Goal: Task Accomplishment & Management: Complete application form

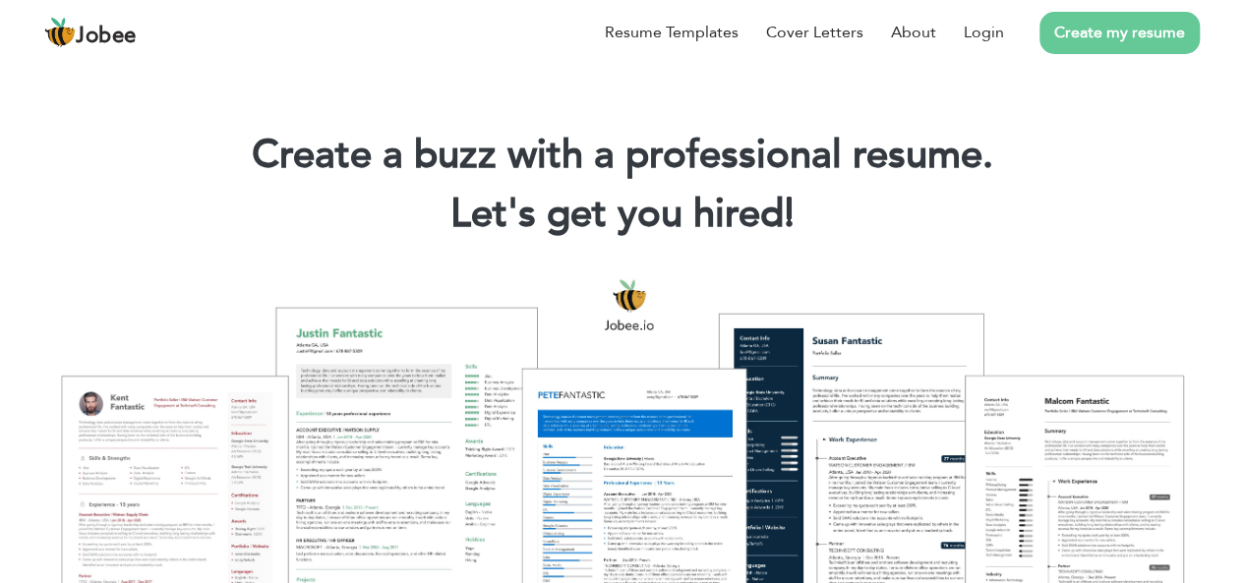
click at [1148, 38] on link "Create my resume" at bounding box center [1120, 33] width 160 height 42
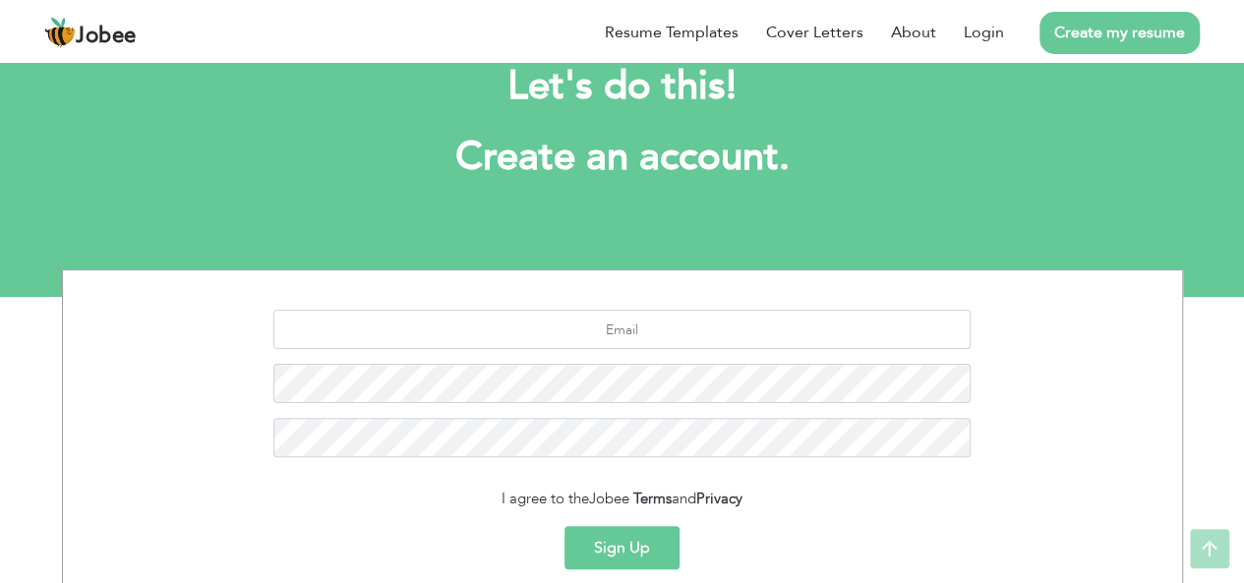
scroll to position [35, 0]
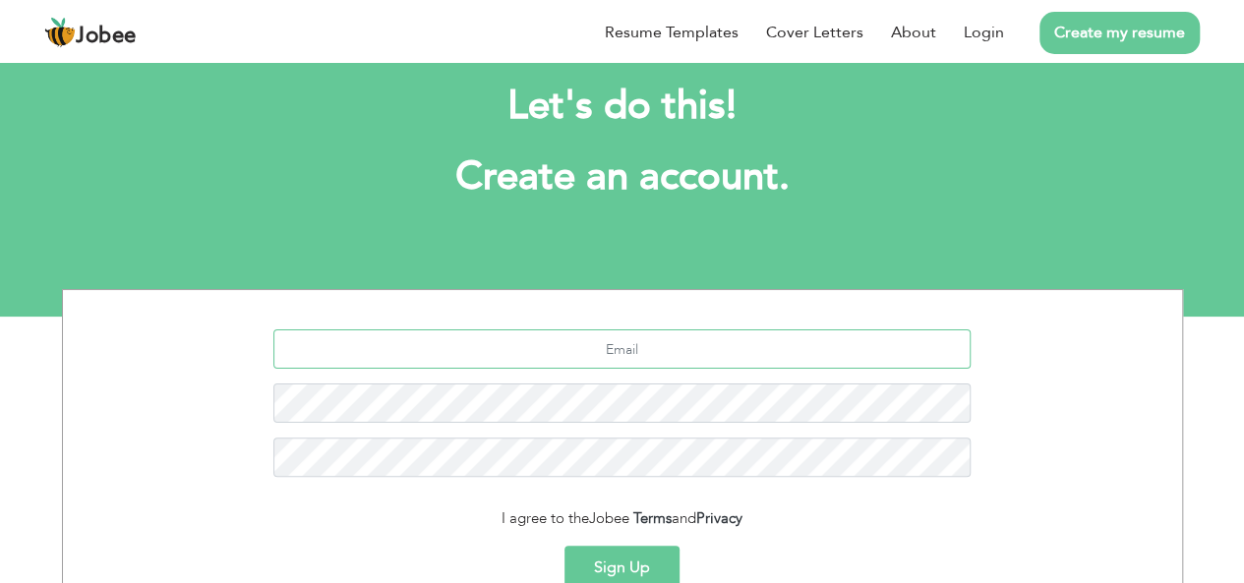
click at [626, 342] on input "text" at bounding box center [621, 348] width 697 height 39
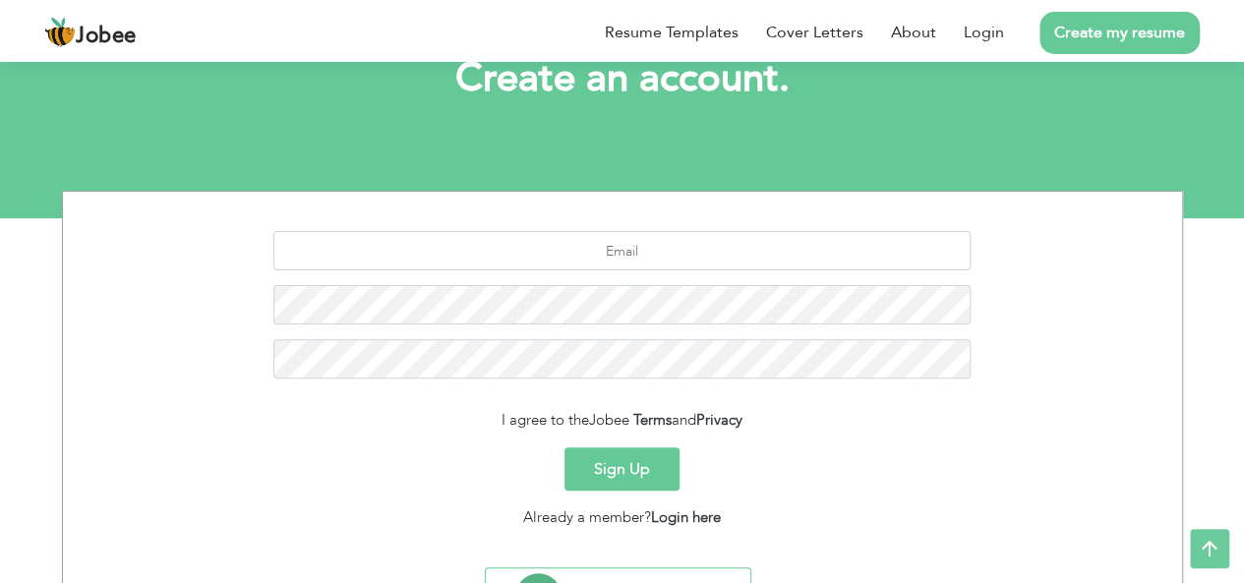
click at [629, 463] on button "Sign Up" at bounding box center [622, 468] width 115 height 43
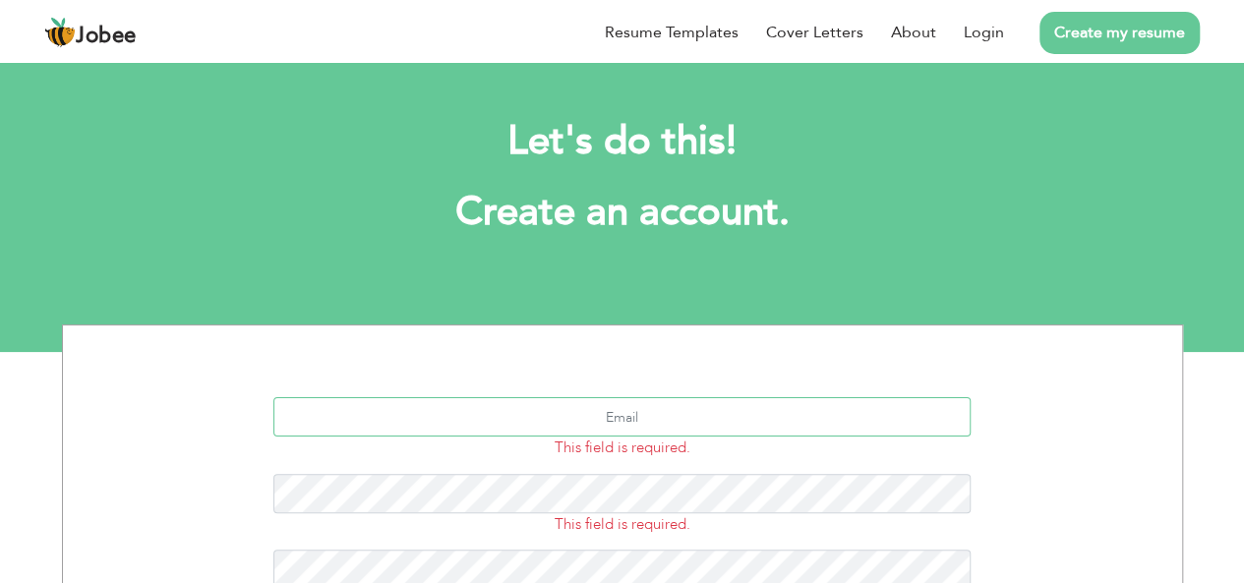
click at [631, 420] on input "text" at bounding box center [621, 416] width 697 height 39
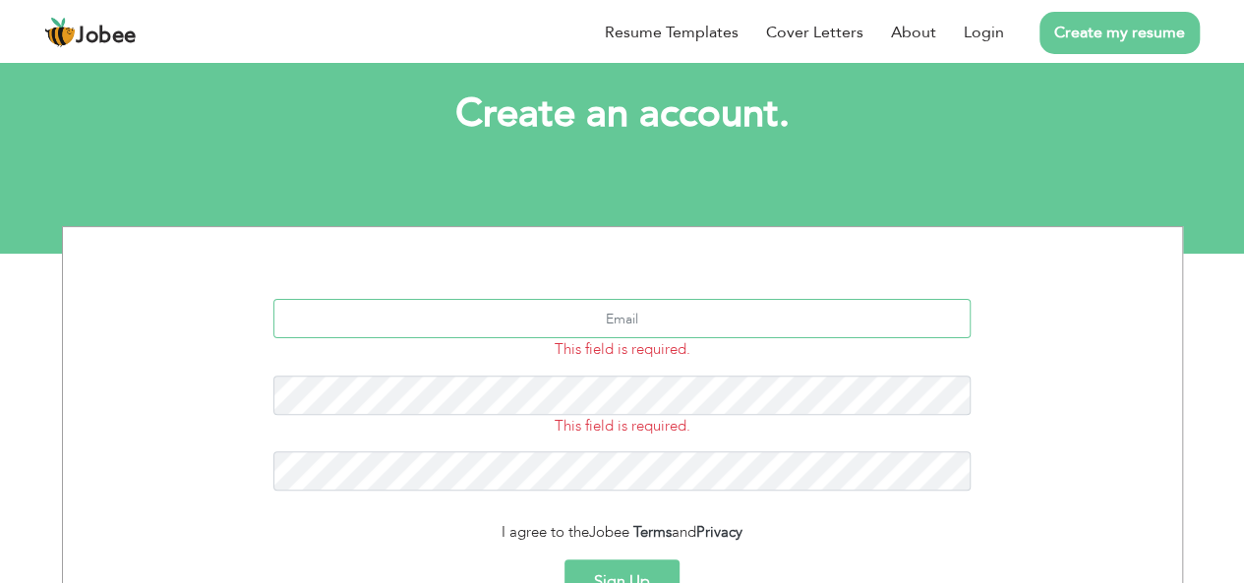
click at [661, 316] on input "text" at bounding box center [621, 318] width 697 height 39
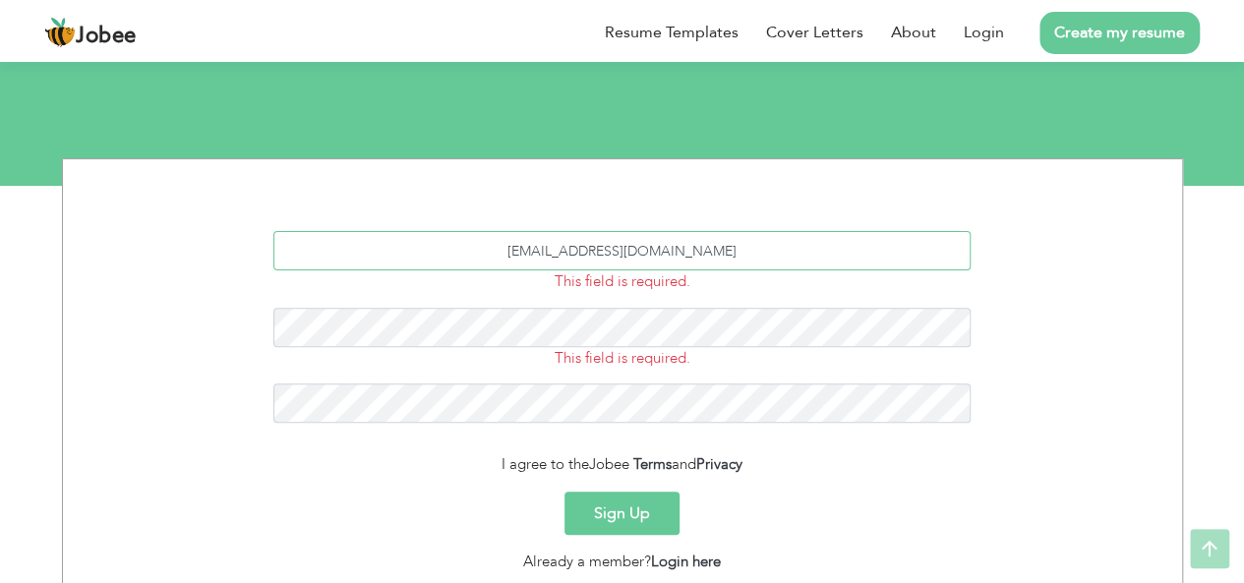
scroll to position [197, 0]
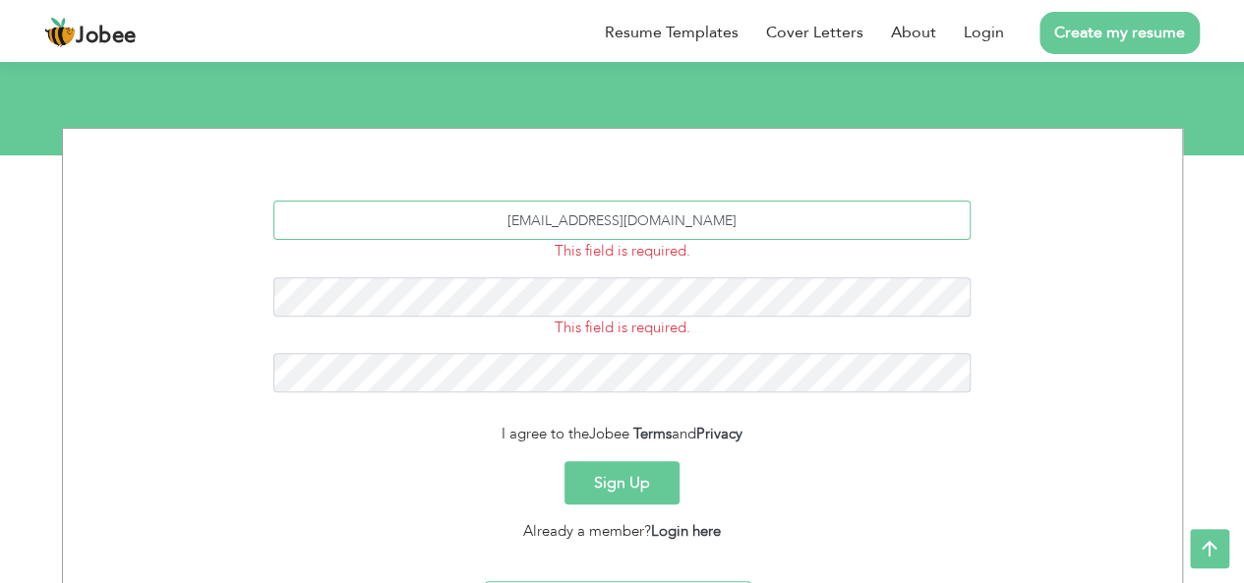
drag, startPoint x: 738, startPoint y: 223, endPoint x: 378, endPoint y: 229, distance: 360.0
click at [378, 229] on input "aashubhattio47@gmail.com" at bounding box center [621, 220] width 697 height 39
type input "aashubhattio47@gmail.com"
click at [658, 471] on button "Sign Up" at bounding box center [622, 482] width 115 height 43
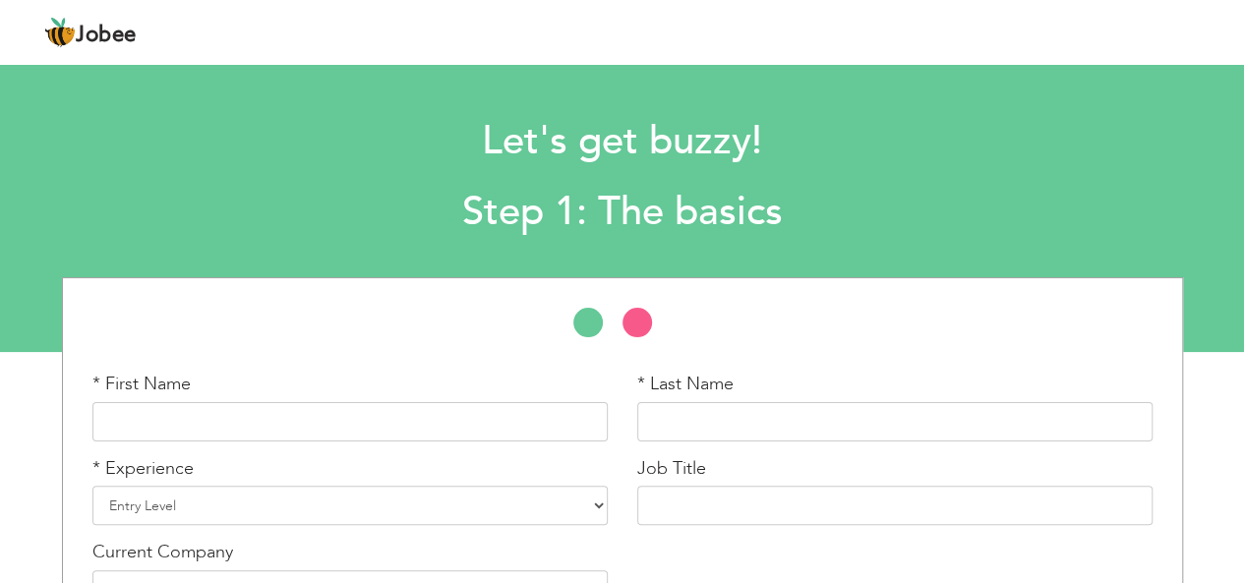
click at [419, 452] on div "* First Name" at bounding box center [350, 414] width 545 height 85
click at [419, 429] on input "text" at bounding box center [349, 421] width 515 height 39
type input "Akash"
click at [695, 418] on input "text" at bounding box center [894, 421] width 515 height 39
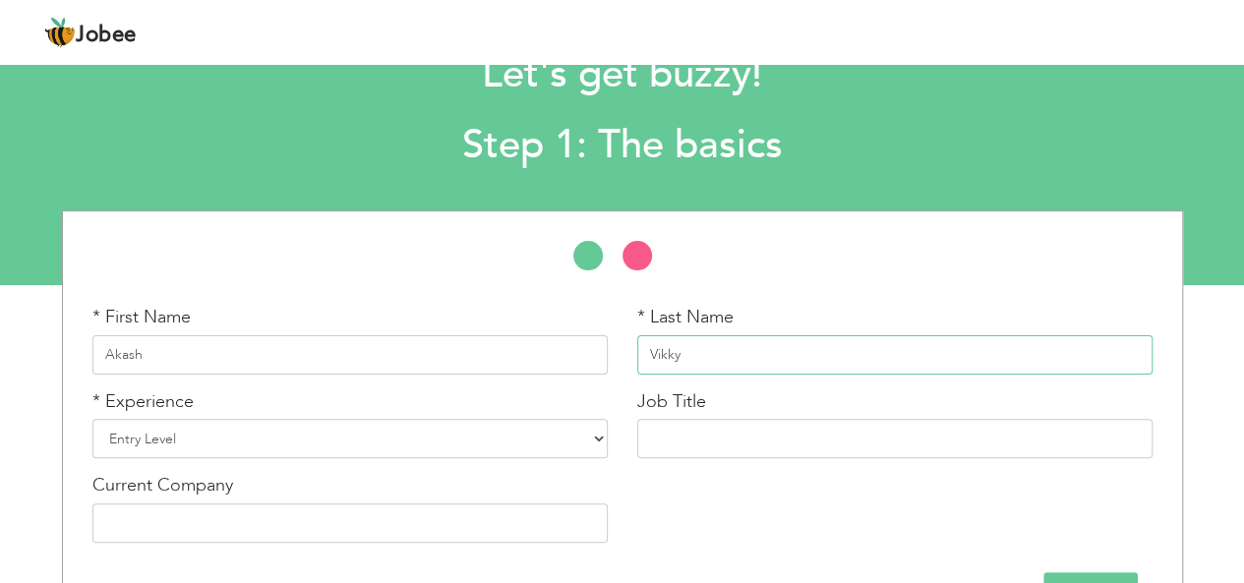
scroll to position [98, 0]
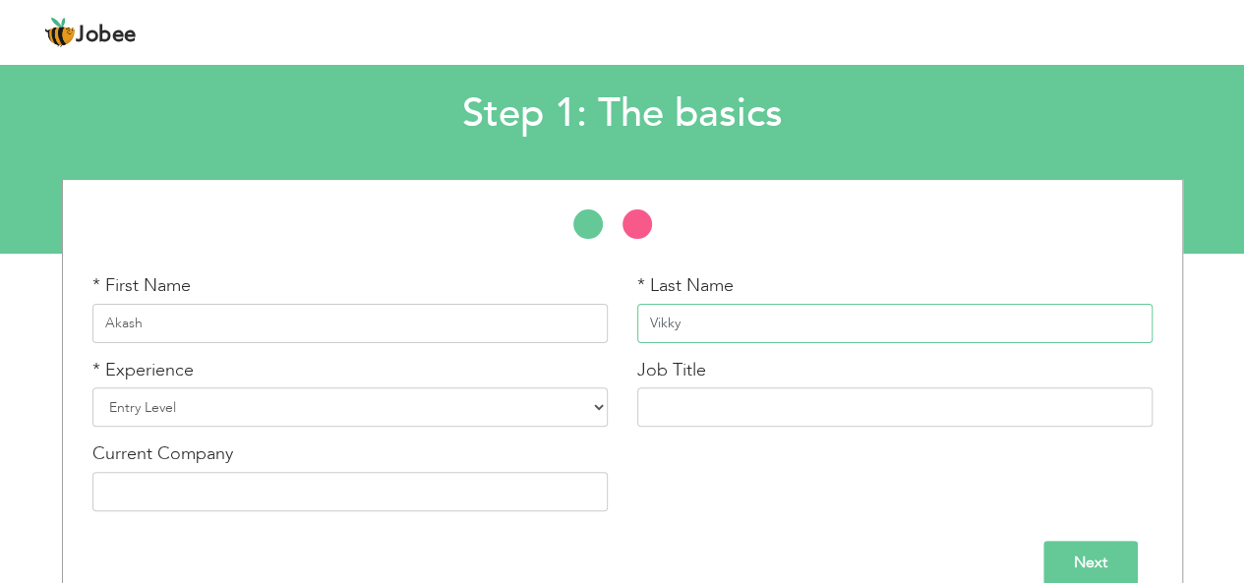
type input "Vikky"
click at [529, 404] on select "Entry Level Less than 1 Year 1 Year 2 Years 3 Years 4 Years 5 Years 6 Years 7 Y…" at bounding box center [349, 406] width 515 height 39
select select "3"
click at [92, 387] on select "Entry Level Less than 1 Year 1 Year 2 Years 3 Years 4 Years 5 Years 6 Years 7 Y…" at bounding box center [349, 406] width 515 height 39
click at [740, 398] on input "text" at bounding box center [894, 406] width 515 height 39
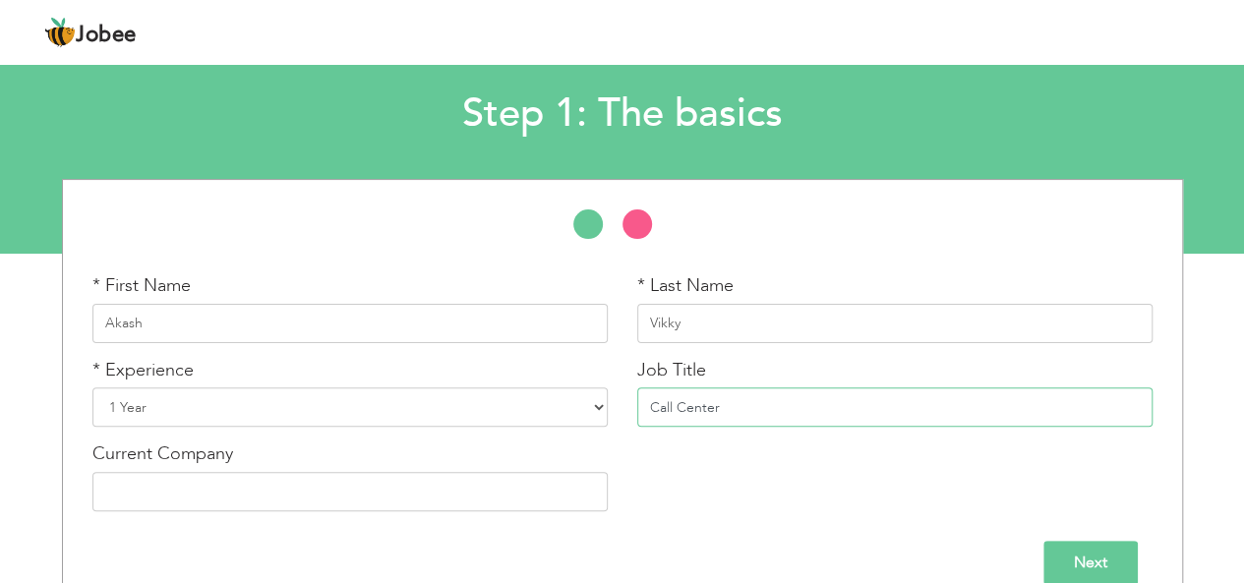
type input "Call Center"
click at [301, 412] on select "Entry Level Less than 1 Year 1 Year 2 Years 3 Years 4 Years 5 Years 6 Years 7 Y…" at bounding box center [349, 406] width 515 height 39
select select "1"
click at [92, 387] on select "Entry Level Less than 1 Year 1 Year 2 Years 3 Years 4 Years 5 Years 6 Years 7 Y…" at bounding box center [349, 406] width 515 height 39
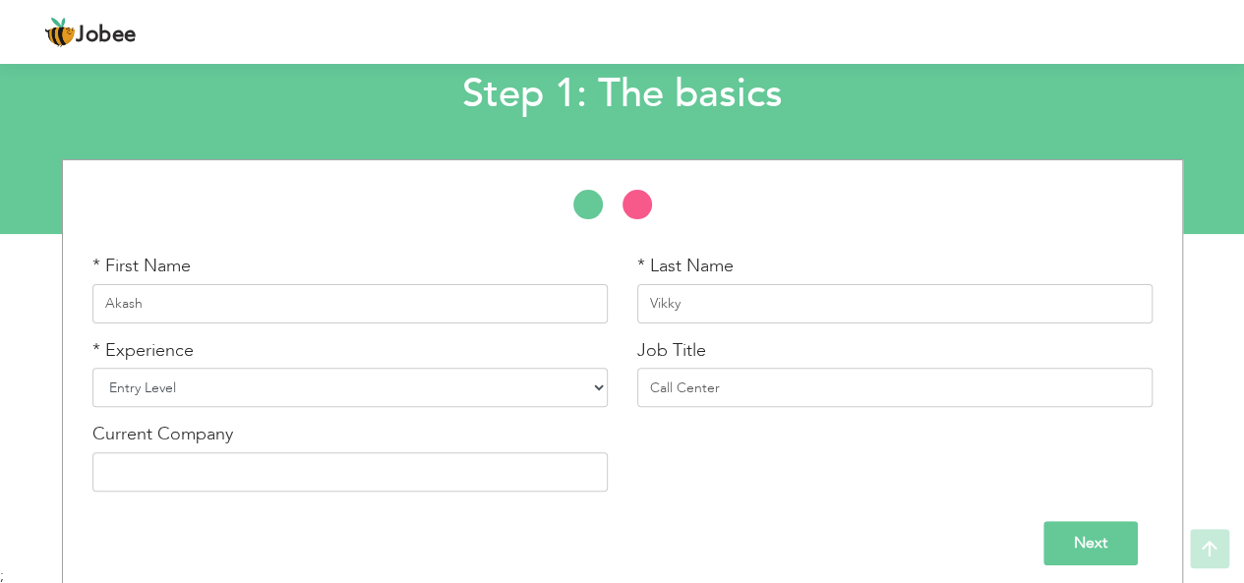
scroll to position [129, 0]
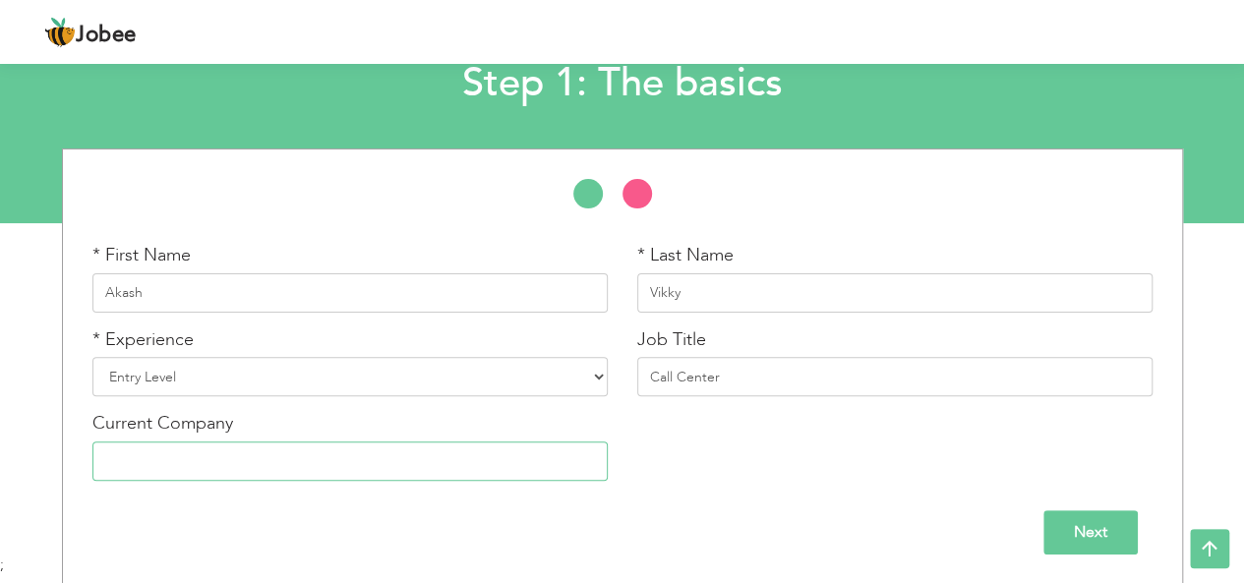
click at [477, 463] on input "text" at bounding box center [349, 461] width 515 height 39
type input "Textsports"
click at [1084, 536] on input "Next" at bounding box center [1090, 532] width 94 height 44
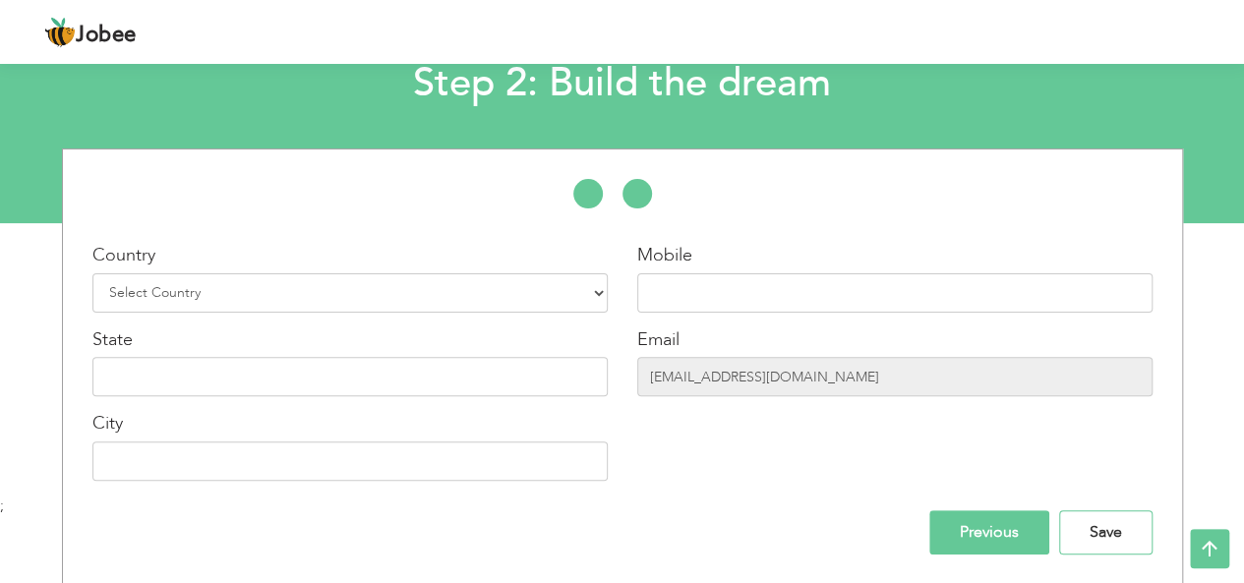
click at [1084, 536] on input "Save" at bounding box center [1105, 532] width 93 height 44
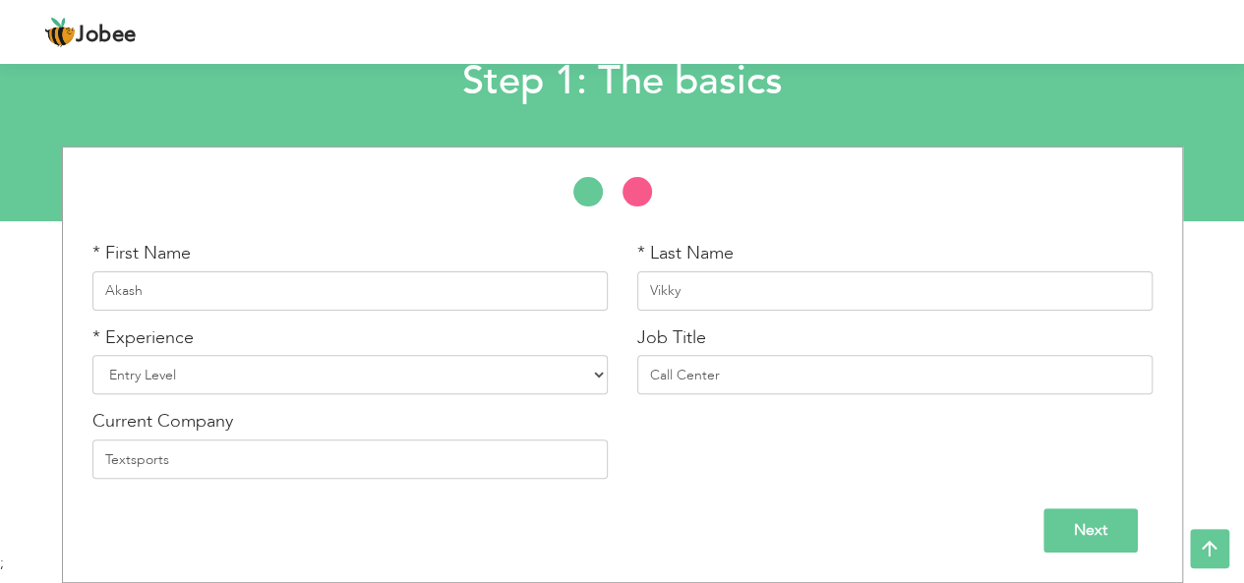
scroll to position [129, 0]
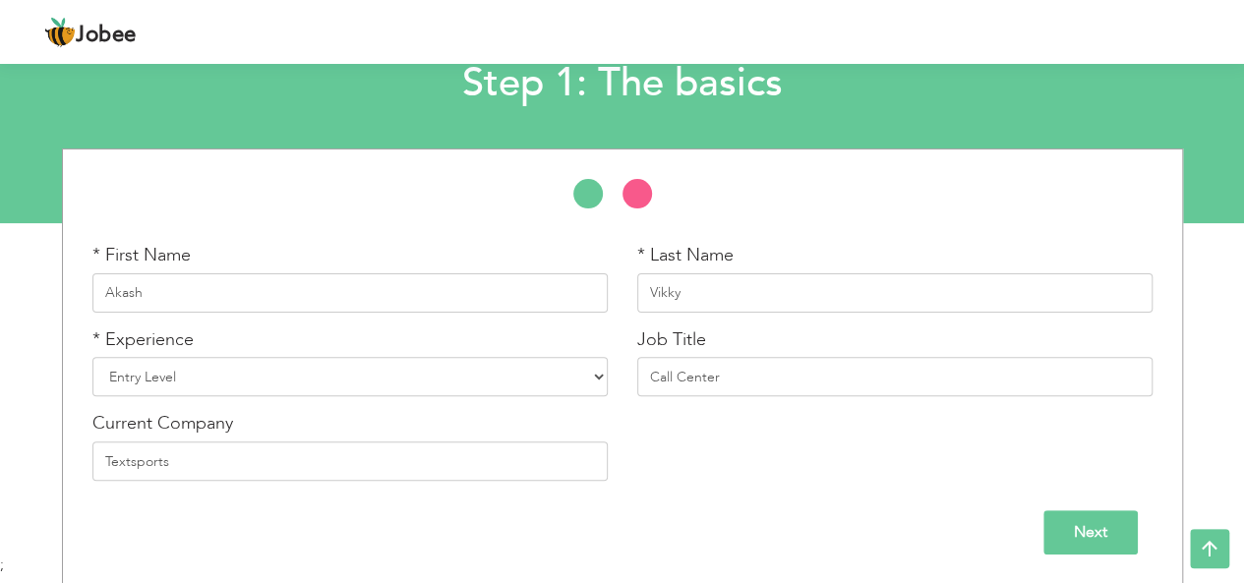
click at [1049, 531] on input "Next" at bounding box center [1090, 532] width 94 height 44
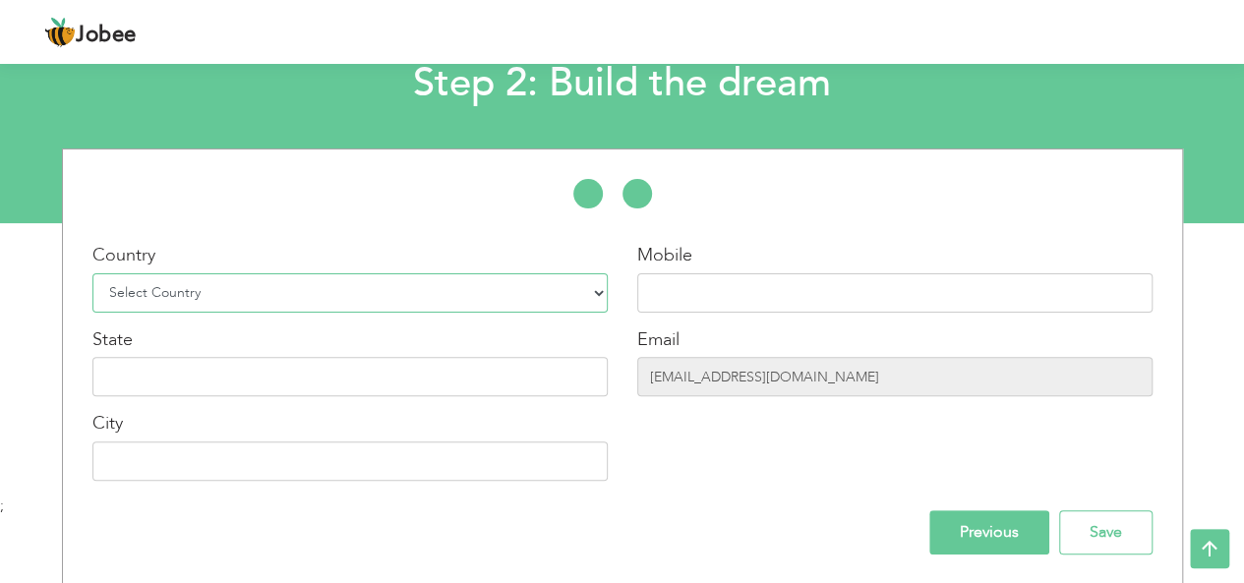
click at [524, 292] on select "Select Country Afghanistan Albania Algeria American Samoa Andorra Angola Anguil…" at bounding box center [349, 292] width 515 height 39
select select "168"
click at [92, 273] on select "Select Country Afghanistan Albania Algeria American Samoa Andorra Angola Anguil…" at bounding box center [349, 292] width 515 height 39
click at [686, 313] on div "Mobile Email aashubhattio47@gmail.com" at bounding box center [895, 369] width 545 height 253
click at [715, 302] on input "text" at bounding box center [894, 292] width 515 height 39
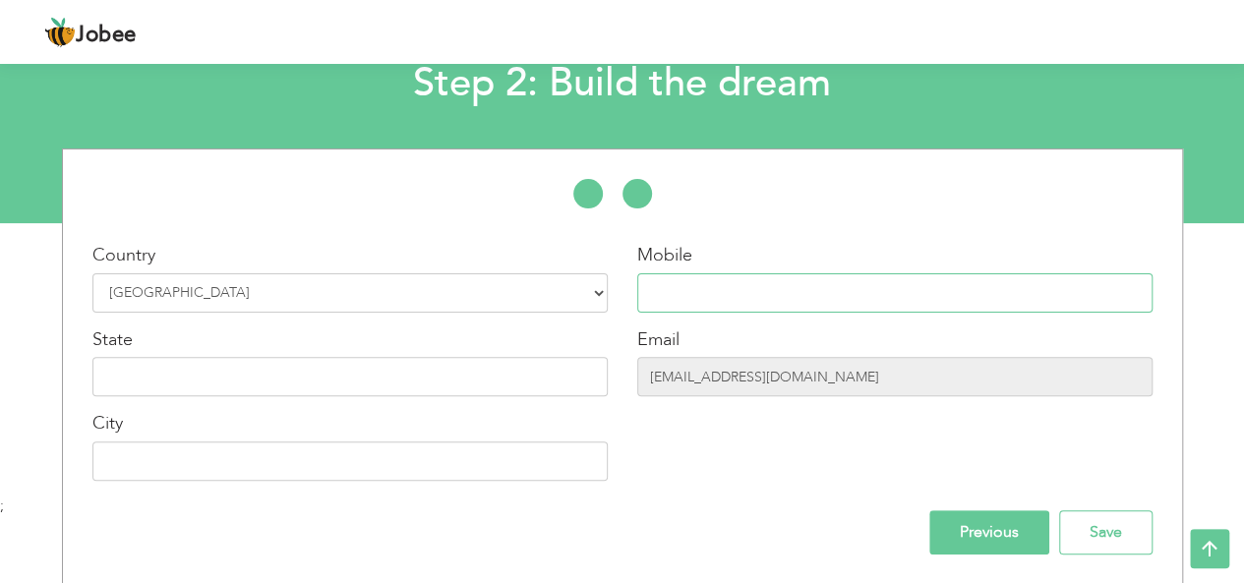
click at [715, 302] on input "text" at bounding box center [894, 292] width 515 height 39
type input "03221048487"
click at [399, 387] on input "text" at bounding box center [349, 376] width 515 height 39
type input "L"
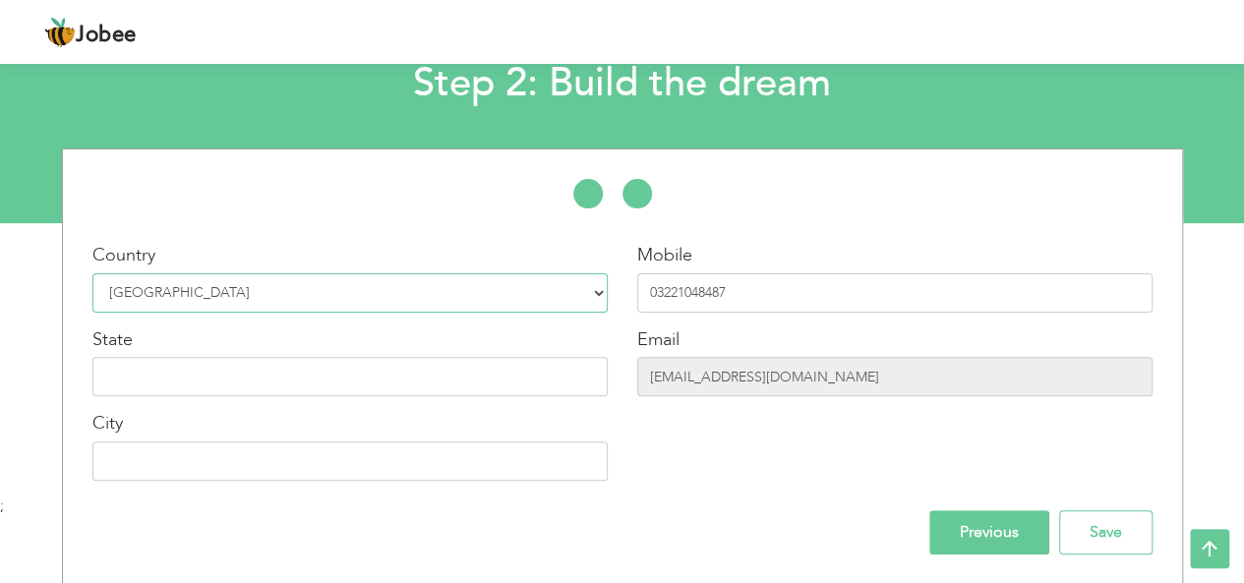
click at [319, 280] on select "Select Country Afghanistan Albania Algeria American Samoa Andorra Angola Anguil…" at bounding box center [349, 292] width 515 height 39
select select "166"
click at [92, 273] on select "Select Country Afghanistan Albania Algeria American Samoa Andorra Angola Anguil…" at bounding box center [349, 292] width 515 height 39
click at [297, 204] on div at bounding box center [622, 203] width 1119 height 49
click at [315, 378] on input "text" at bounding box center [349, 376] width 515 height 39
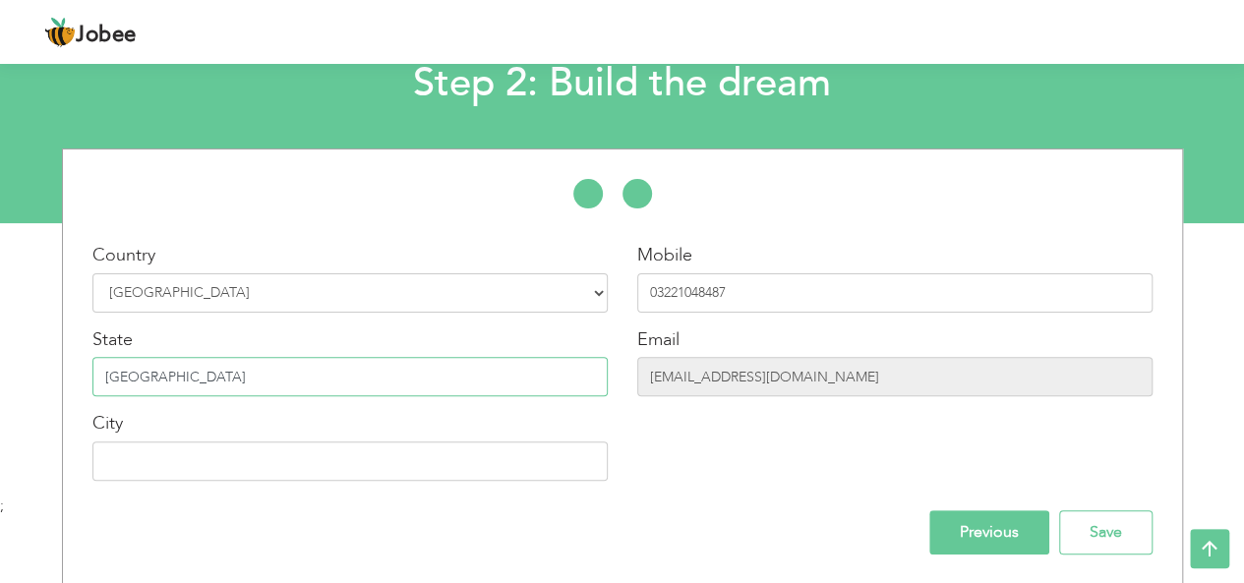
type input "Punjab"
click at [327, 468] on input "text" at bounding box center [349, 461] width 515 height 39
type input "Lahore"
click at [1125, 538] on input "Save" at bounding box center [1105, 532] width 93 height 44
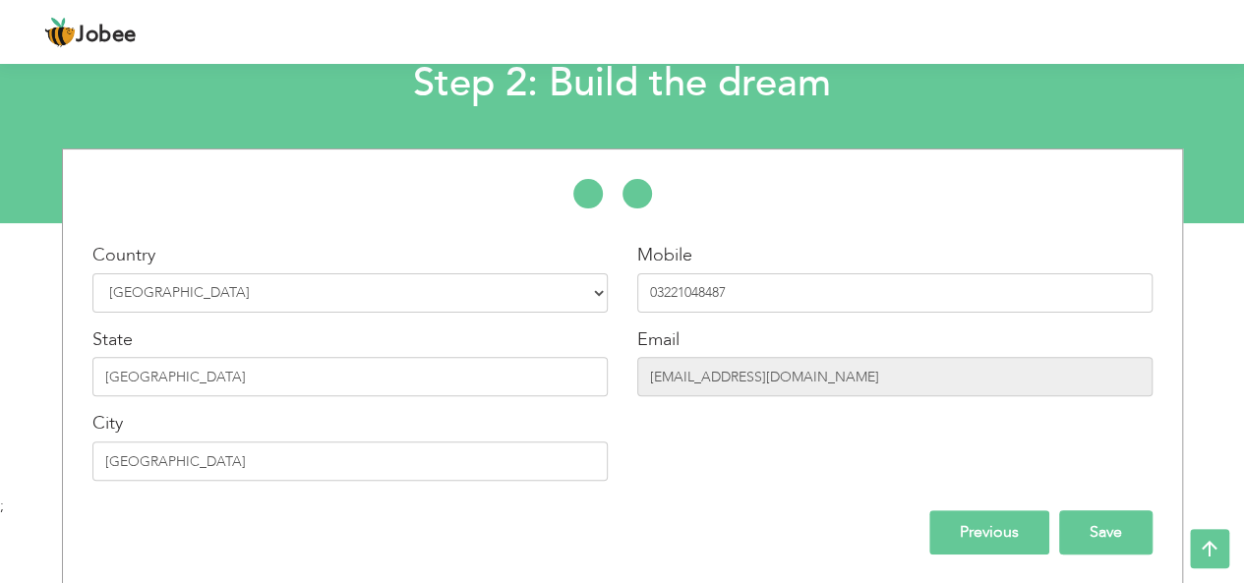
click at [1125, 538] on input "Save" at bounding box center [1105, 532] width 93 height 44
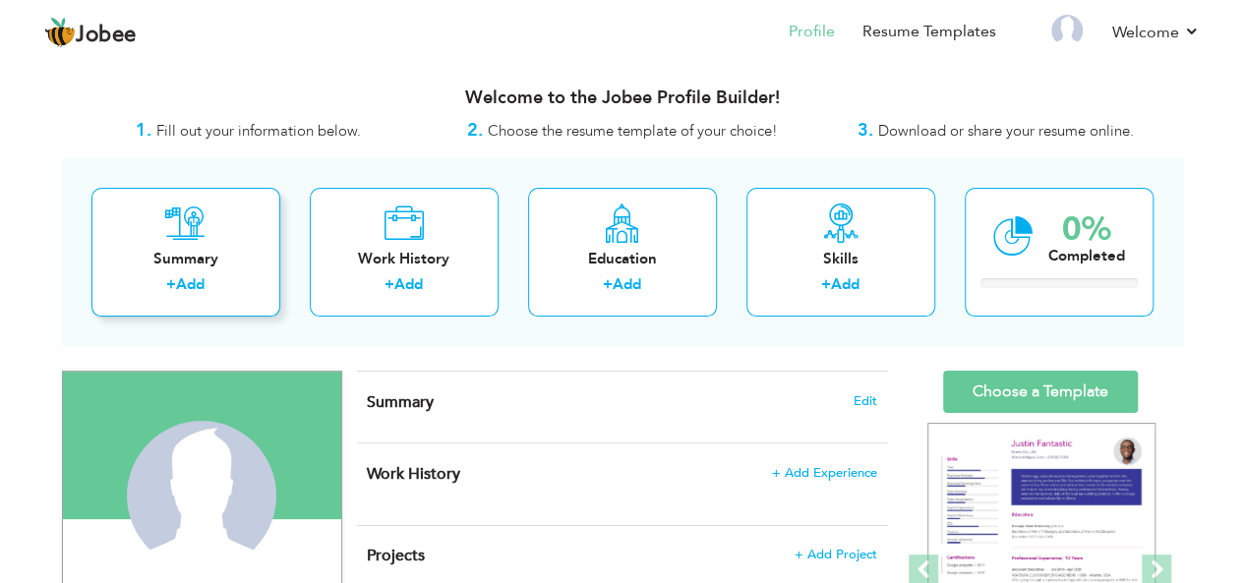
click at [181, 264] on div "Summary" at bounding box center [185, 259] width 157 height 21
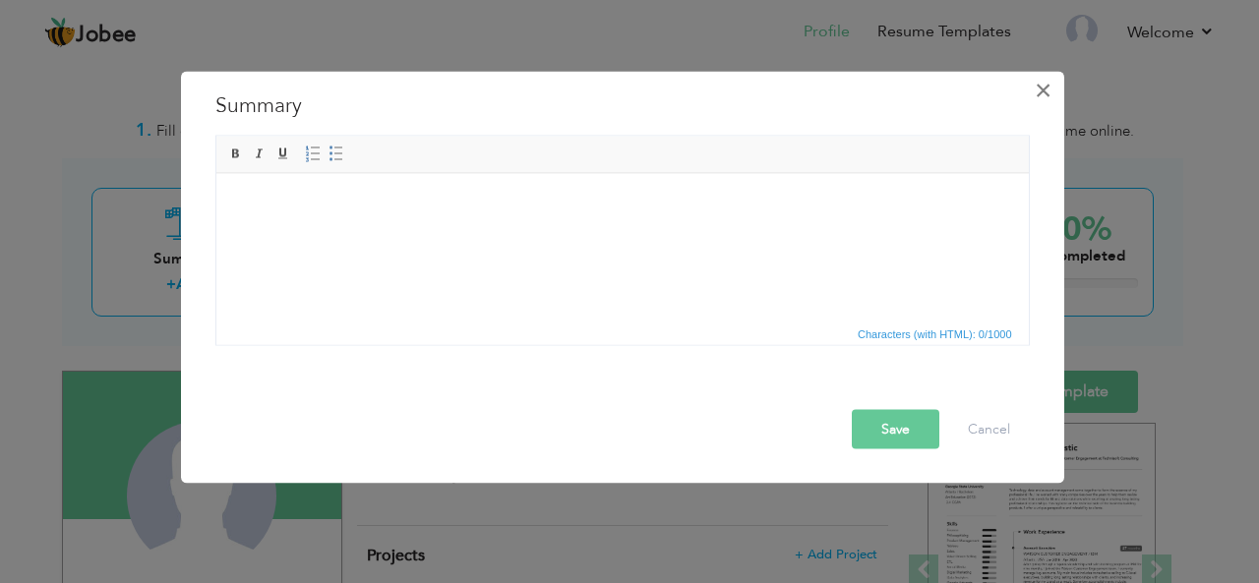
click at [1044, 89] on span "×" at bounding box center [1043, 89] width 17 height 35
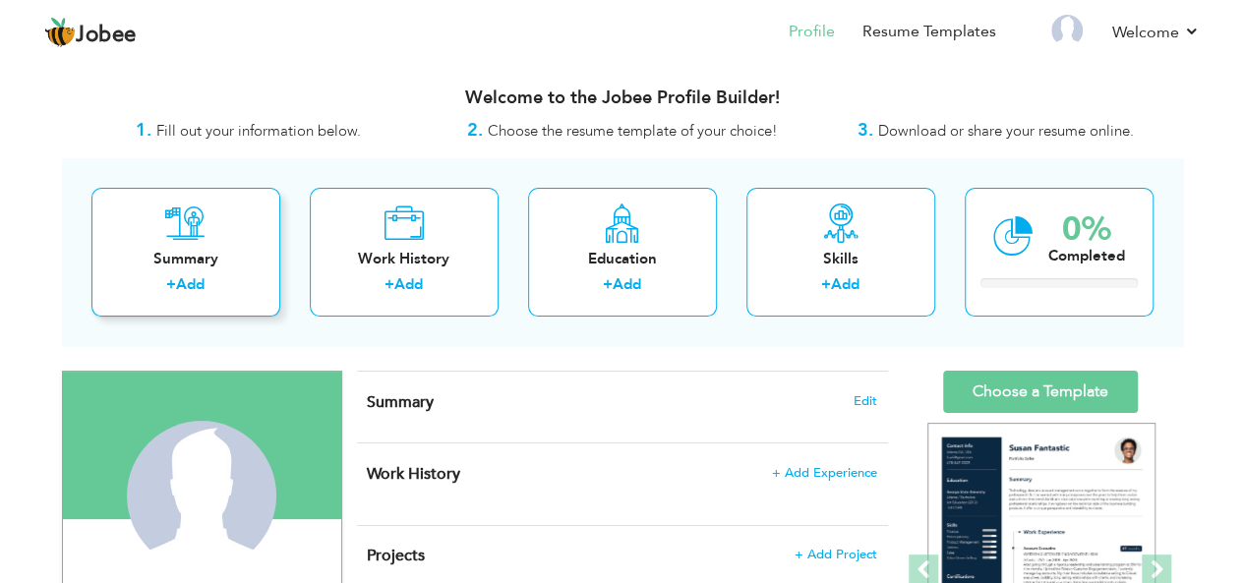
click at [186, 237] on icon at bounding box center [185, 223] width 40 height 39
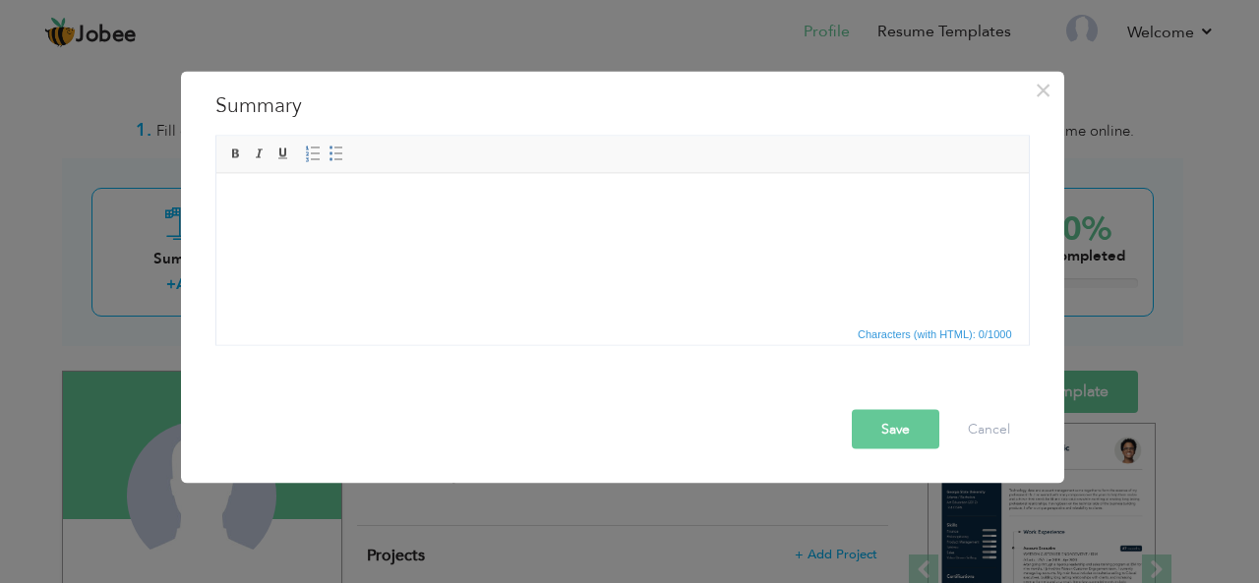
click at [431, 220] on html at bounding box center [621, 203] width 812 height 60
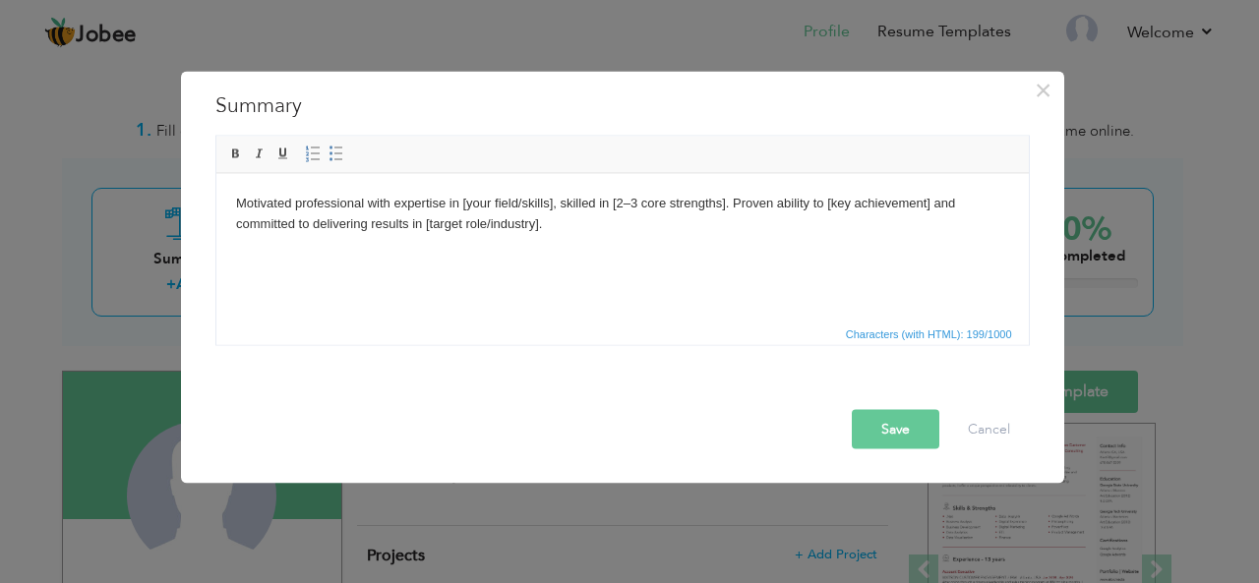
drag, startPoint x: 549, startPoint y: 205, endPoint x: 881, endPoint y: 652, distance: 557.4
click at [549, 205] on body "Motivated professional with expertise in [your field/skills], skilled in [2–3 c…" at bounding box center [621, 213] width 773 height 41
click at [719, 202] on body "Motivated professional with expertise in Microsoft Office, skilled in [2–3 core…" at bounding box center [621, 213] width 773 height 41
click at [535, 223] on body "Motivated professional with expertise in Microsoft Office, skilled in writing r…" at bounding box center [621, 213] width 773 height 41
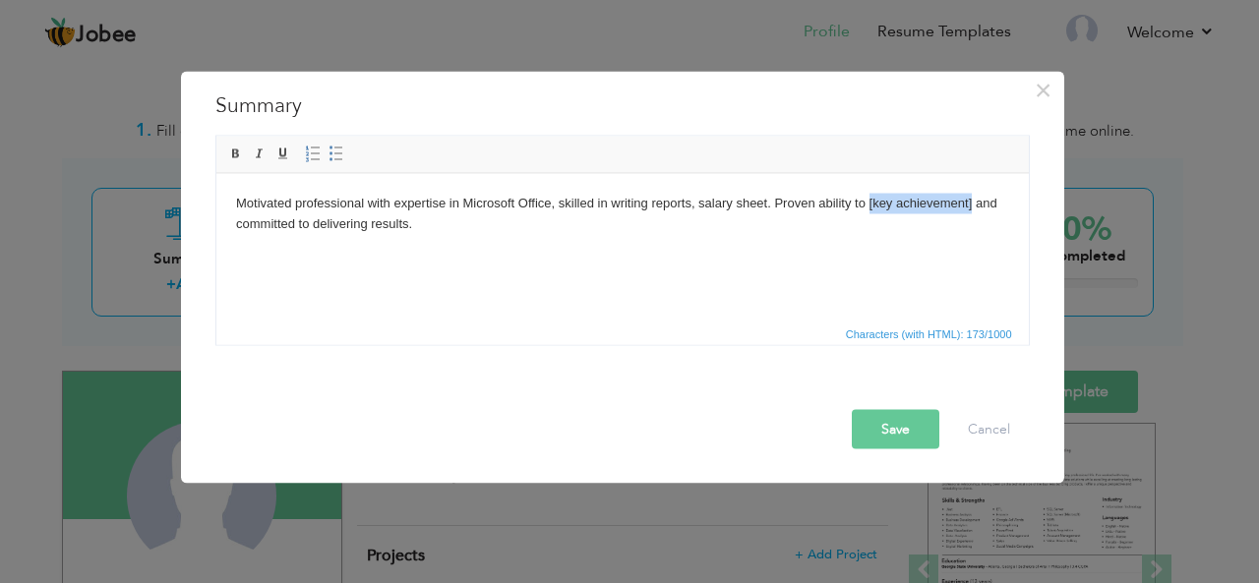
drag, startPoint x: 972, startPoint y: 203, endPoint x: 867, endPoint y: 212, distance: 104.7
click at [867, 212] on body "Motivated professional with expertise in Microsoft Office, skilled in writing r…" at bounding box center [621, 213] width 773 height 41
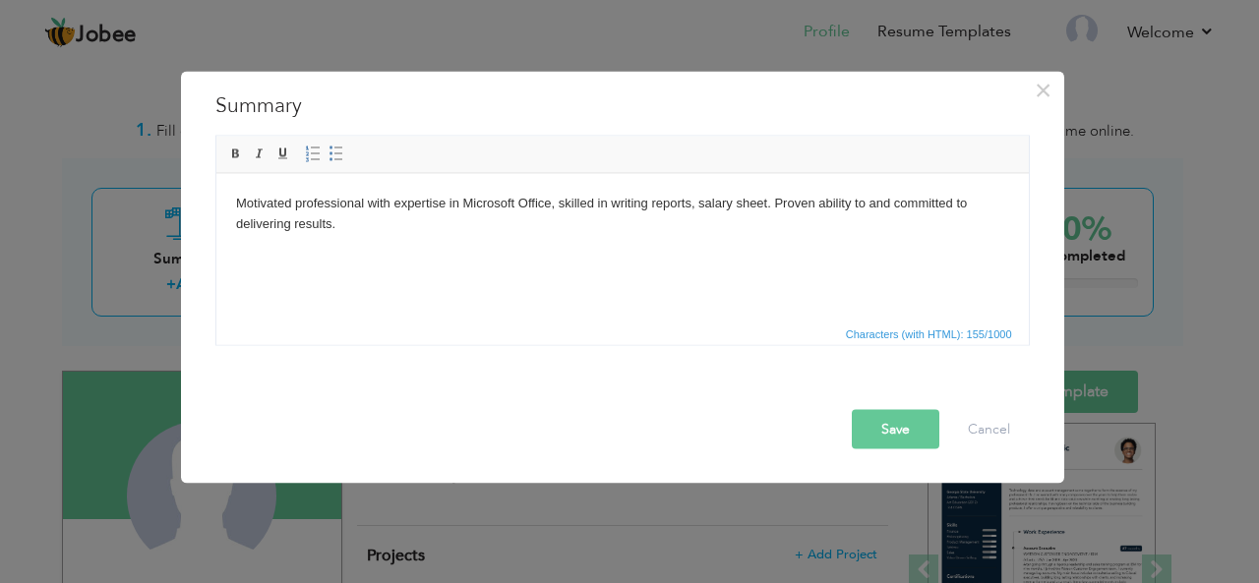
click at [905, 439] on button "Save" at bounding box center [896, 428] width 88 height 39
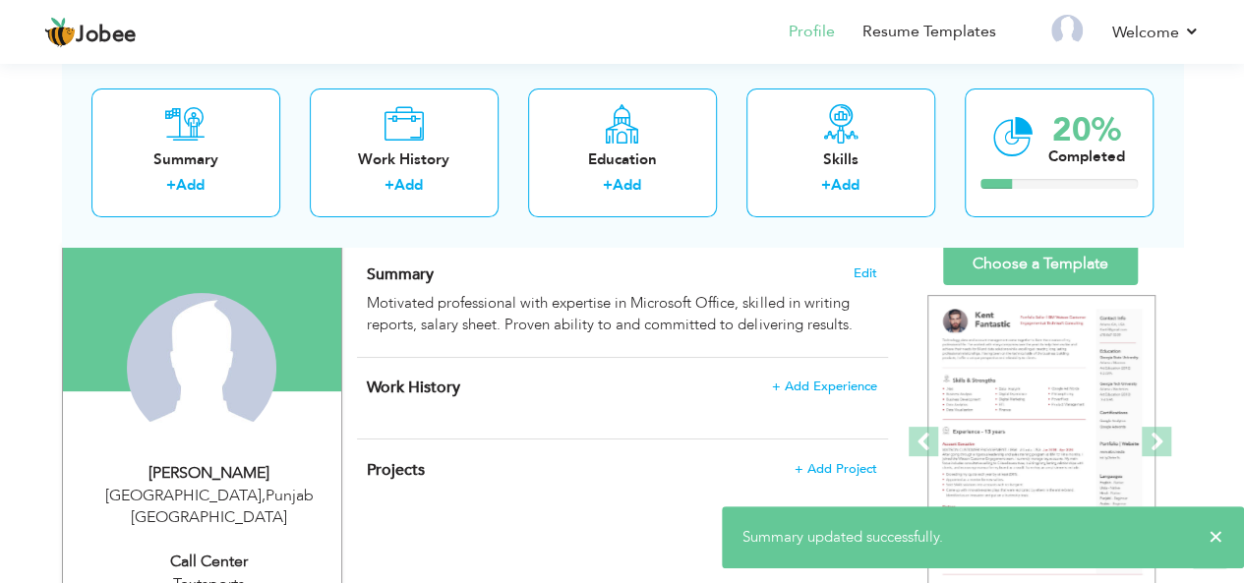
scroll to position [98, 0]
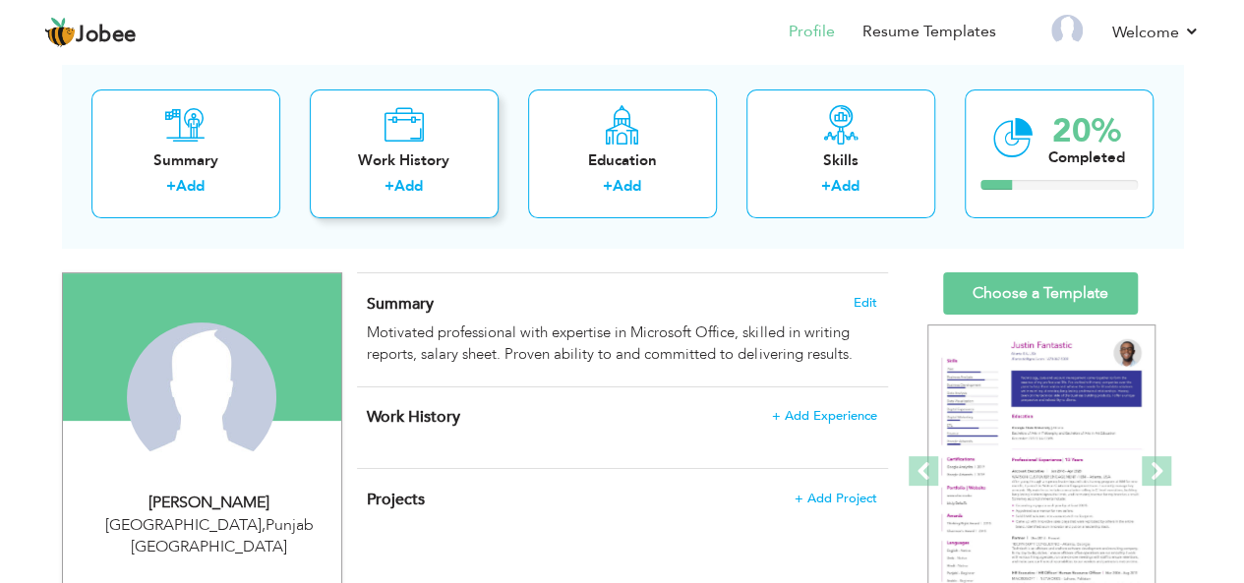
click at [420, 162] on div "Work History" at bounding box center [404, 160] width 157 height 21
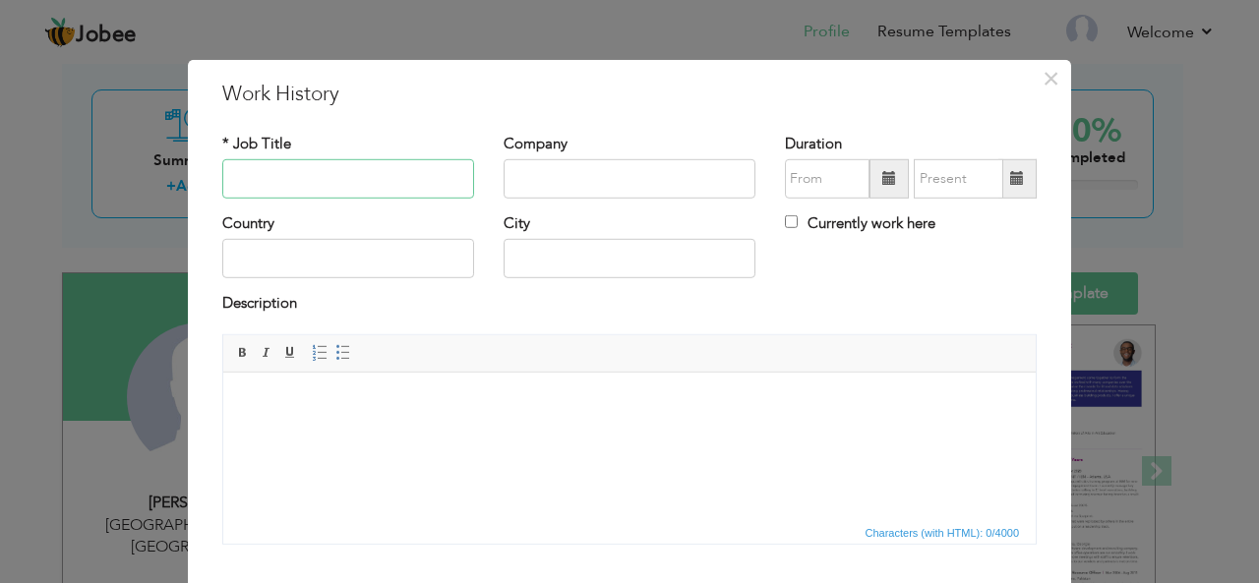
click at [360, 176] on input "text" at bounding box center [348, 178] width 252 height 39
click at [1042, 70] on span "×" at bounding box center [1050, 77] width 17 height 35
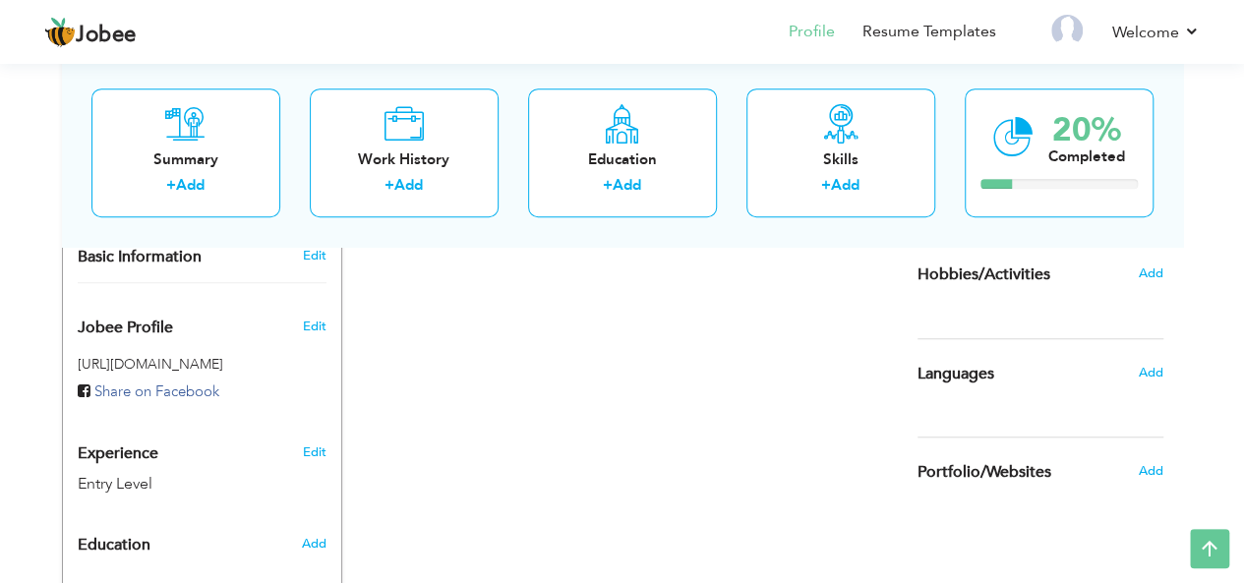
scroll to position [608, 0]
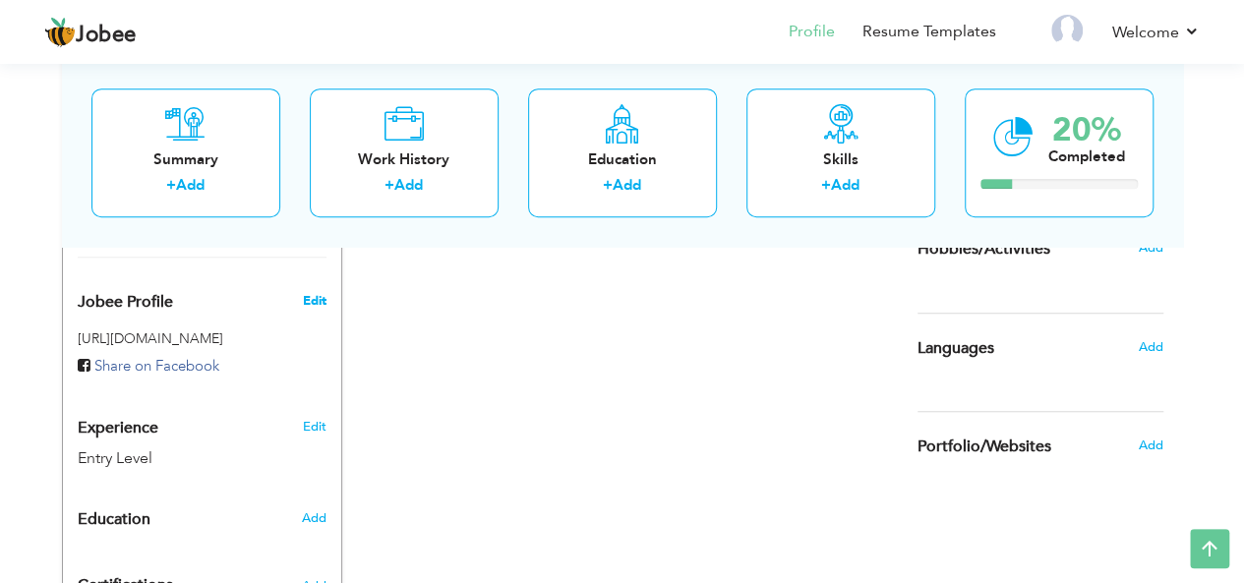
click at [311, 292] on span "Edit" at bounding box center [314, 301] width 24 height 18
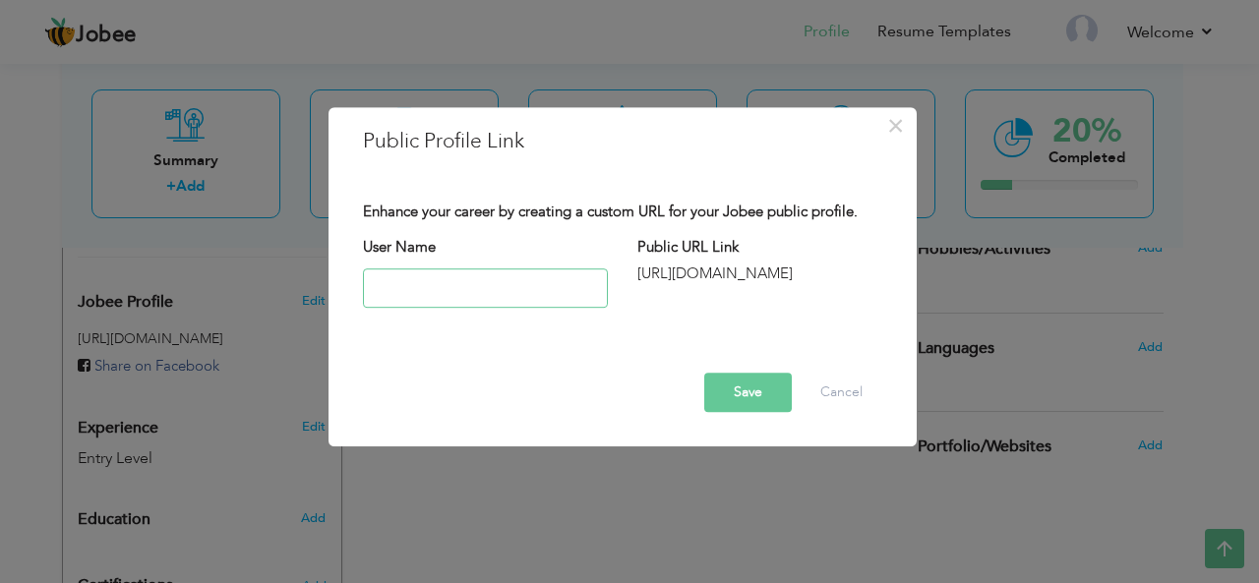
click at [576, 294] on input "text" at bounding box center [485, 287] width 245 height 39
click at [900, 121] on span "×" at bounding box center [895, 125] width 17 height 35
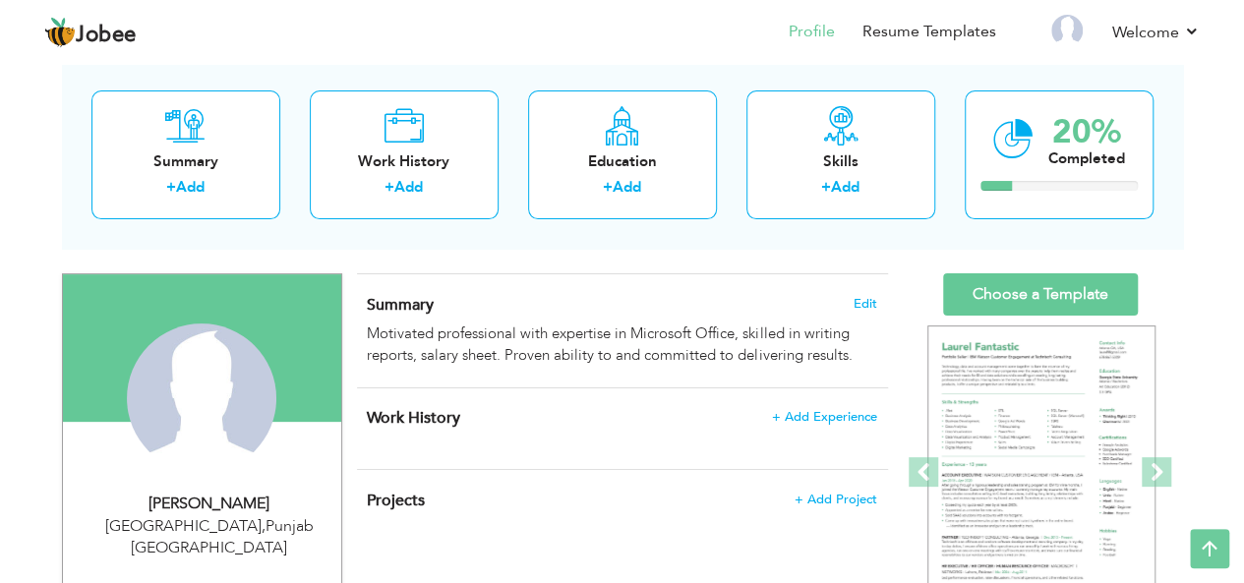
scroll to position [0, 0]
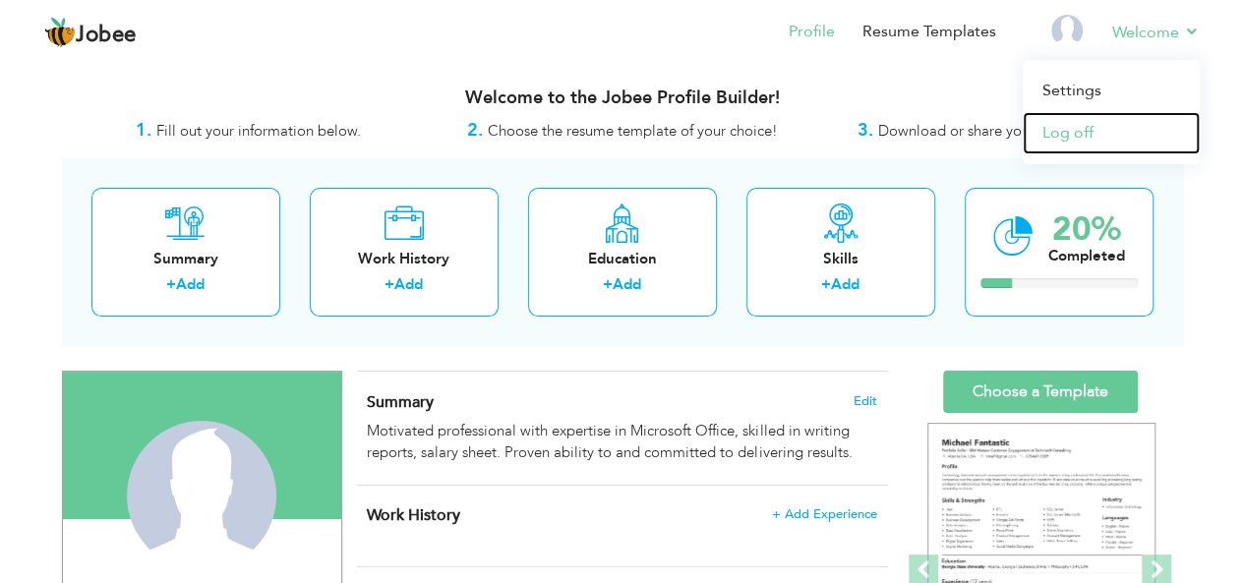
click at [1072, 139] on link "Log off" at bounding box center [1111, 133] width 177 height 42
